Goal: Task Accomplishment & Management: Use online tool/utility

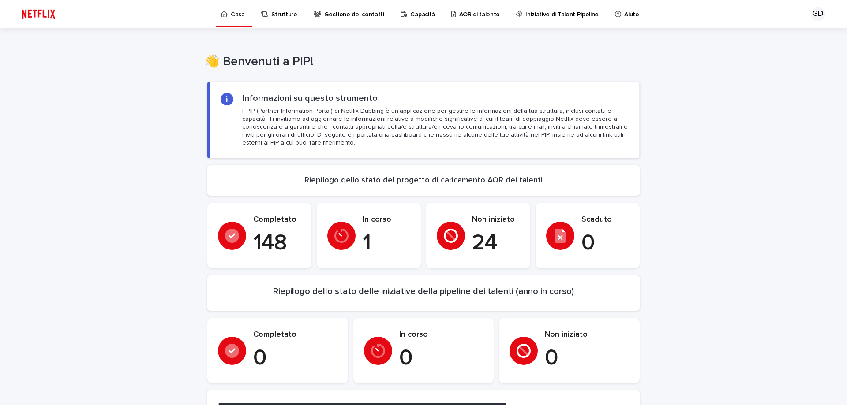
click at [370, 230] on p "1" at bounding box center [387, 243] width 48 height 26
click at [478, 18] on p "Talent AORs" at bounding box center [481, 9] width 35 height 19
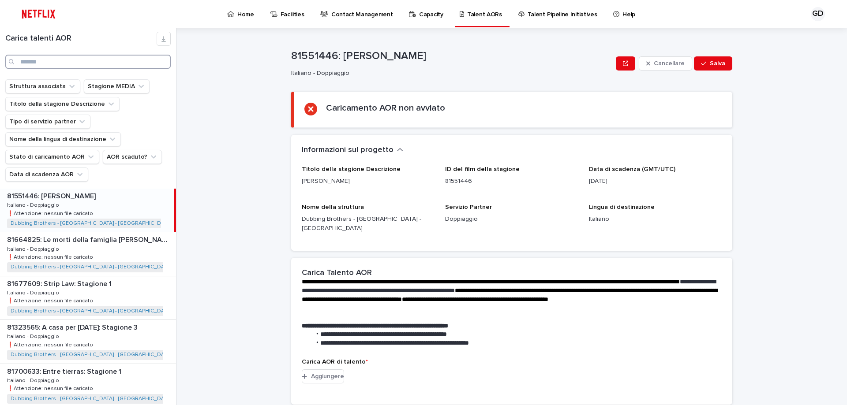
click at [105, 57] on input "Ricerca" at bounding box center [87, 62] width 165 height 14
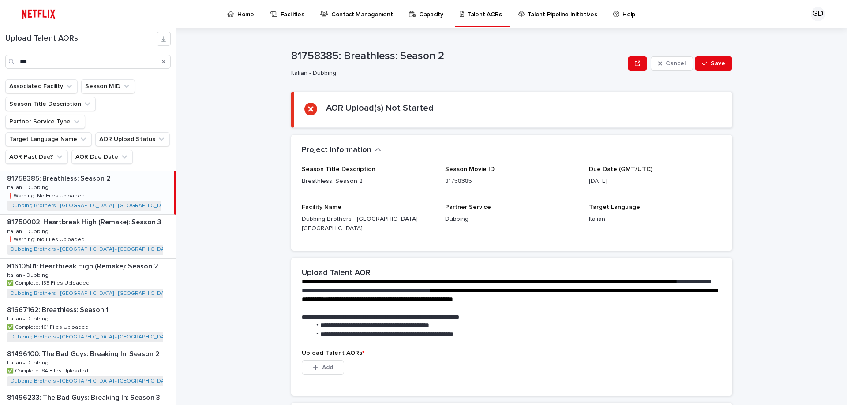
click at [111, 171] on div "81758385: Breathless: Season 2 81758385: Breathless: Season 2 Italian - Dubbing…" at bounding box center [87, 192] width 174 height 43
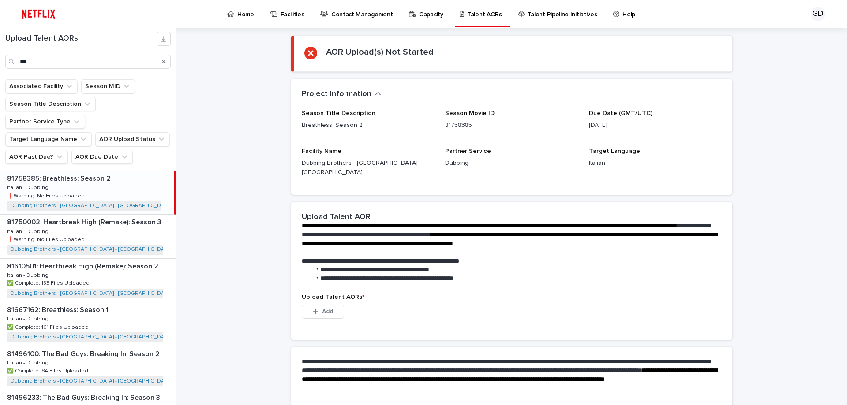
scroll to position [88, 0]
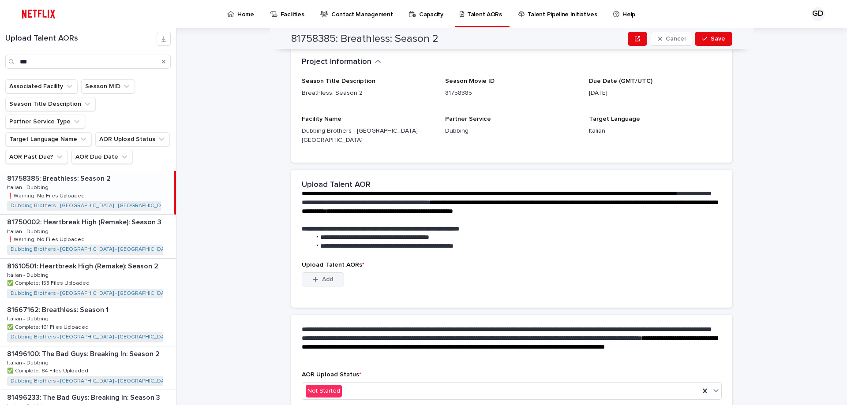
click at [326, 277] on span "Add" at bounding box center [327, 280] width 11 height 6
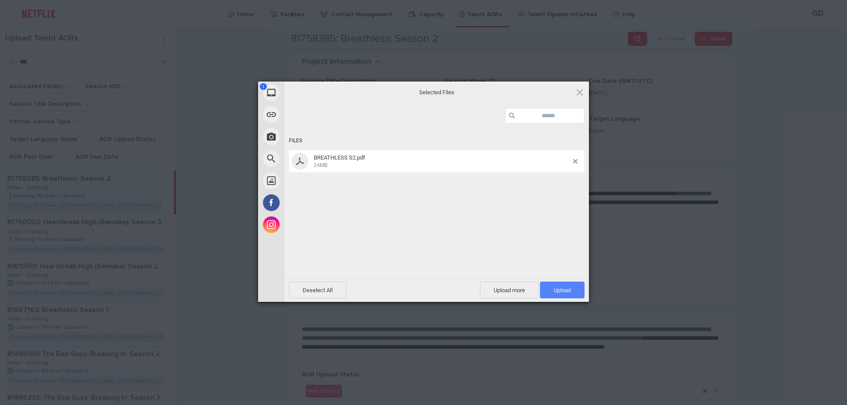
click at [575, 288] on span "Upload 1" at bounding box center [562, 290] width 45 height 17
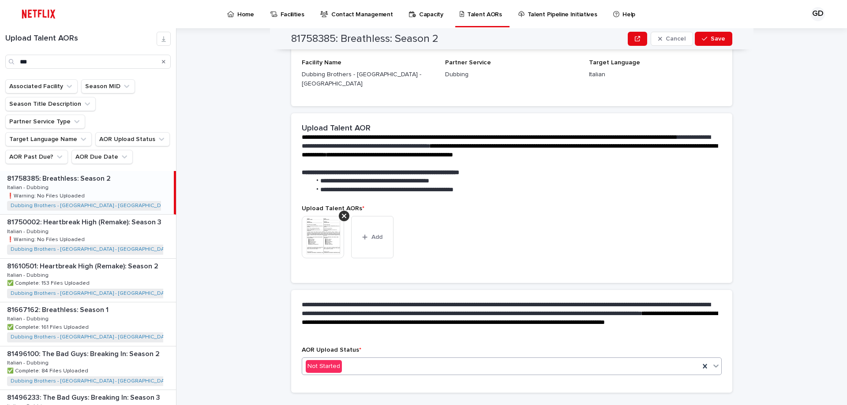
scroll to position [112, 0]
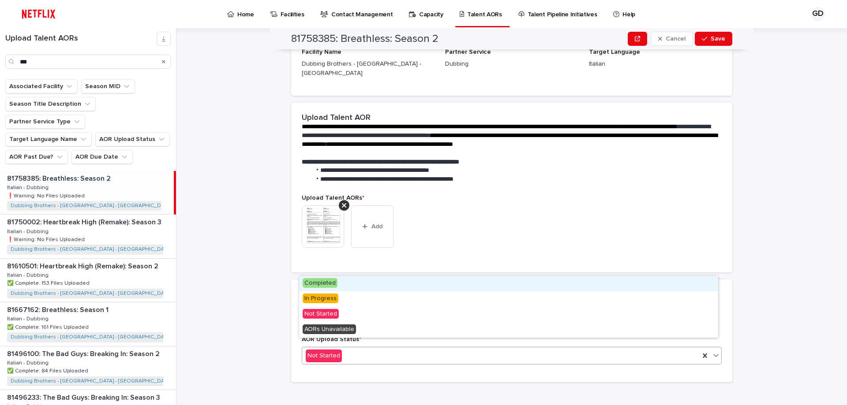
click at [320, 280] on span "Completed" at bounding box center [320, 283] width 35 height 10
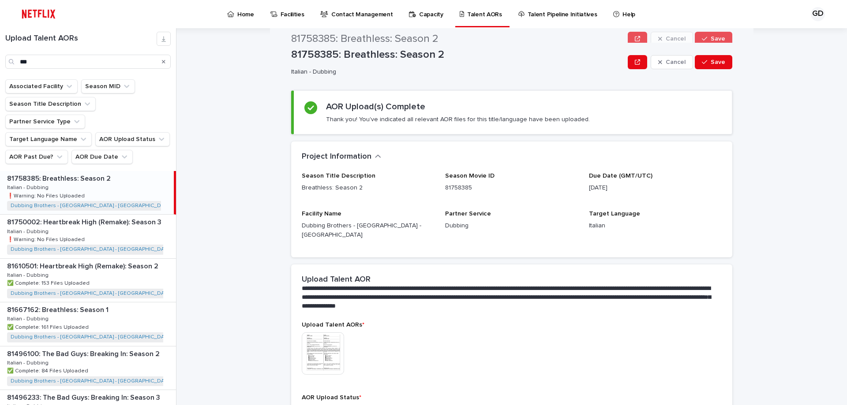
scroll to position [0, 0]
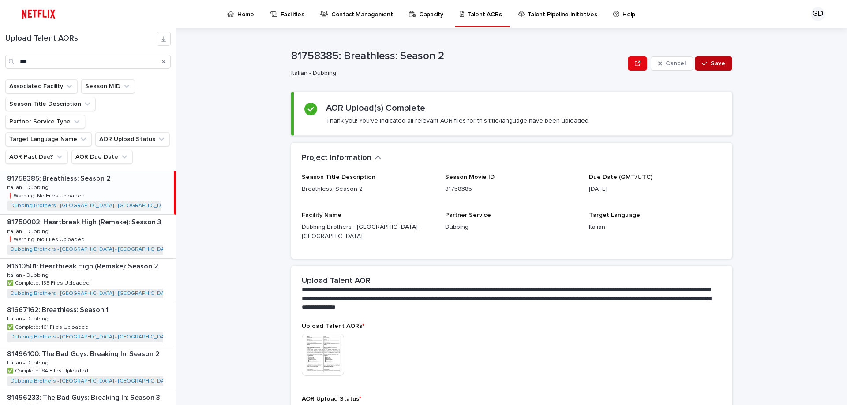
click at [717, 60] on span "Save" at bounding box center [717, 63] width 15 height 6
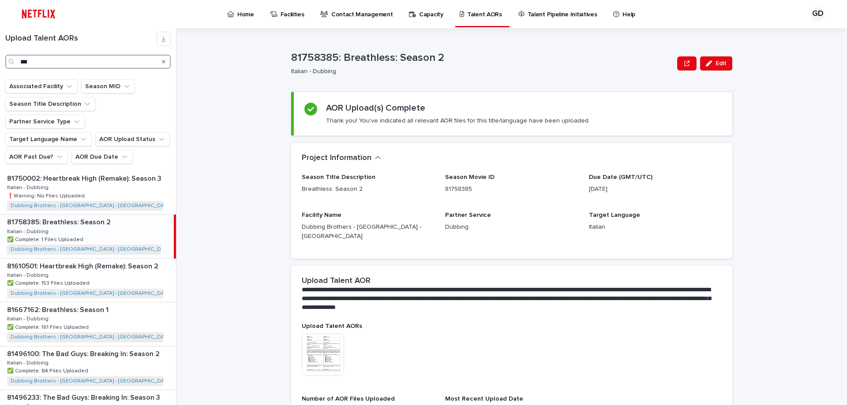
drag, startPoint x: 11, startPoint y: 60, endPoint x: 0, endPoint y: 60, distance: 10.6
click at [0, 60] on div "Upload Talent AORs ***" at bounding box center [88, 50] width 176 height 37
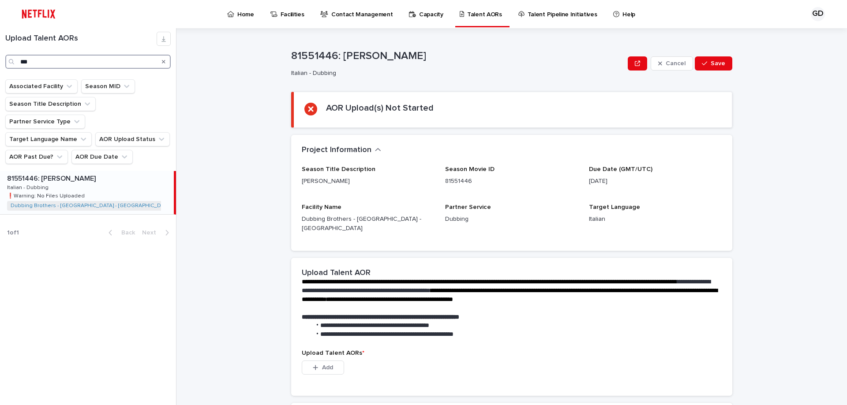
type input "***"
click at [63, 173] on p "81551446: [PERSON_NAME]" at bounding box center [52, 178] width 90 height 10
